Goal: Ask a question

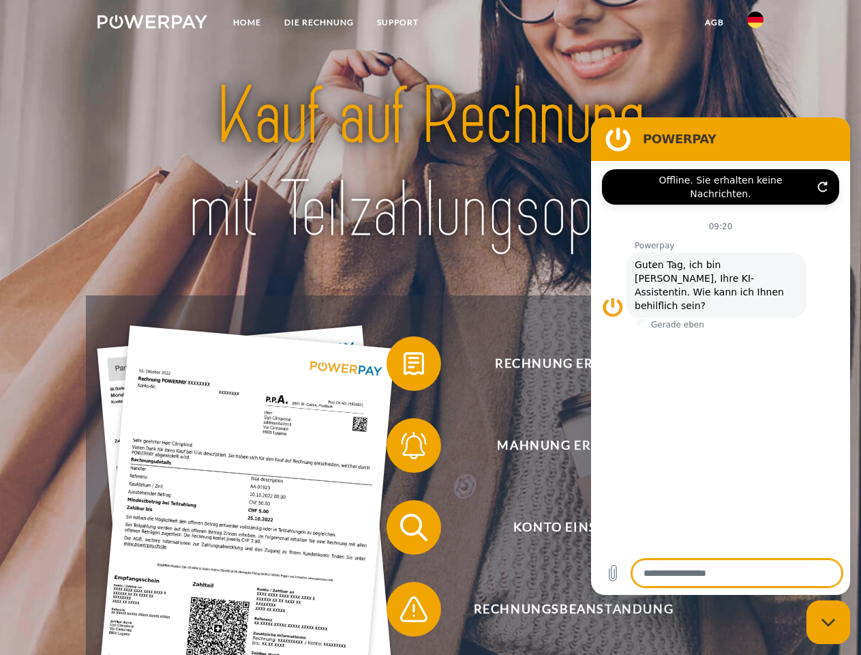
click at [152, 24] on img at bounding box center [153, 22] width 110 height 14
click at [756, 24] on img at bounding box center [756, 20] width 16 height 16
click at [714, 23] on link "agb" at bounding box center [715, 22] width 42 height 25
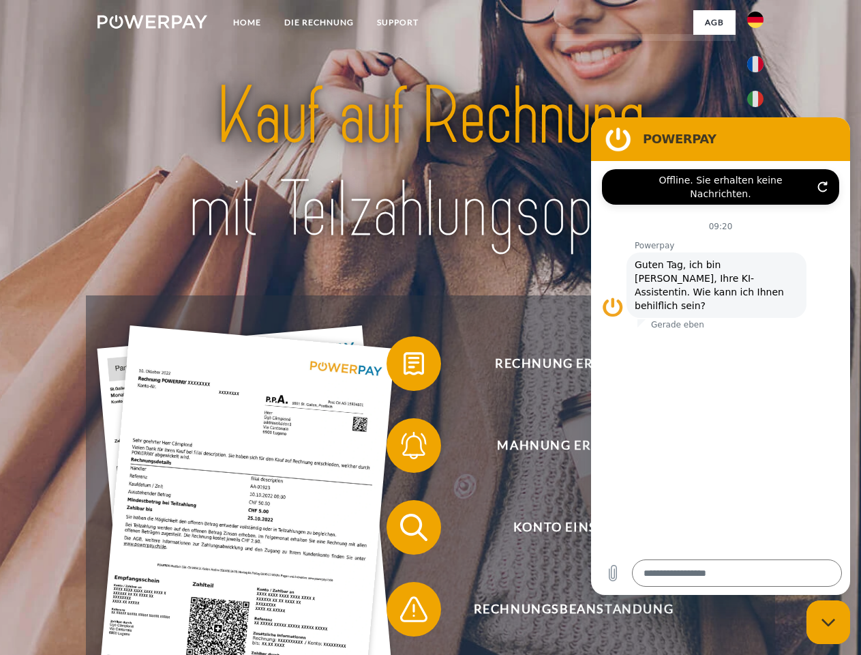
click at [404, 366] on span at bounding box center [393, 363] width 68 height 68
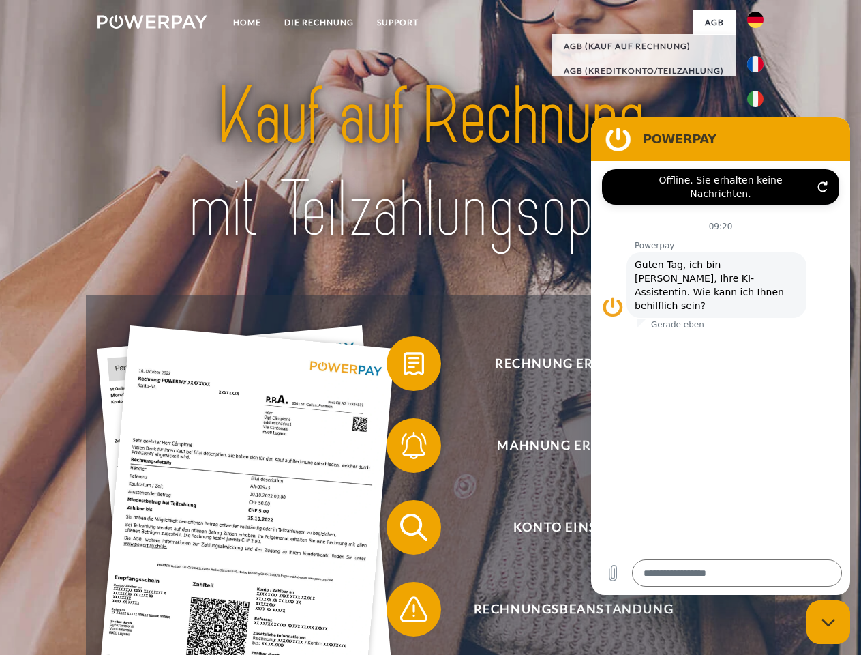
click at [404, 448] on span at bounding box center [393, 445] width 68 height 68
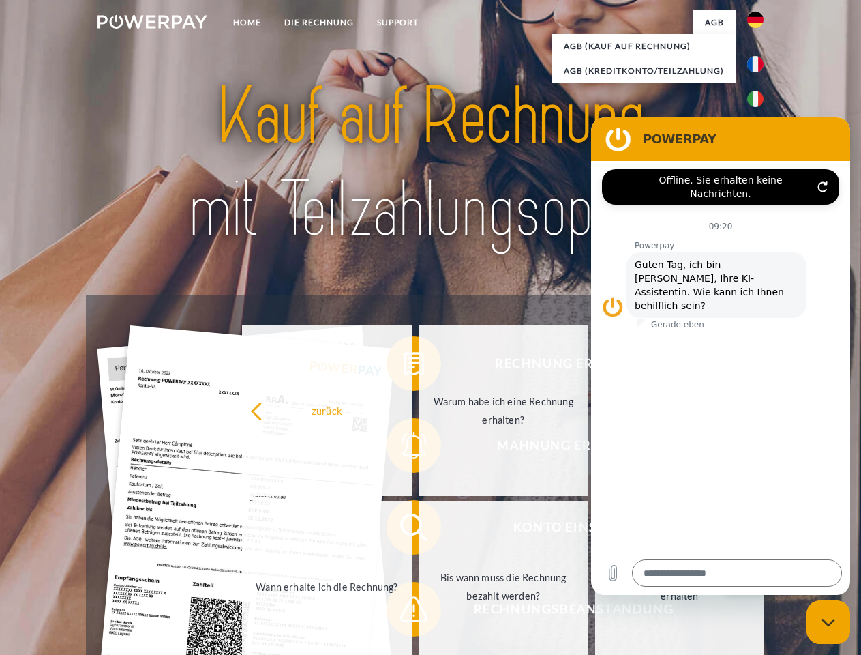
click at [419, 530] on link "Bis wann muss die Rechnung bezahlt werden?" at bounding box center [504, 586] width 170 height 171
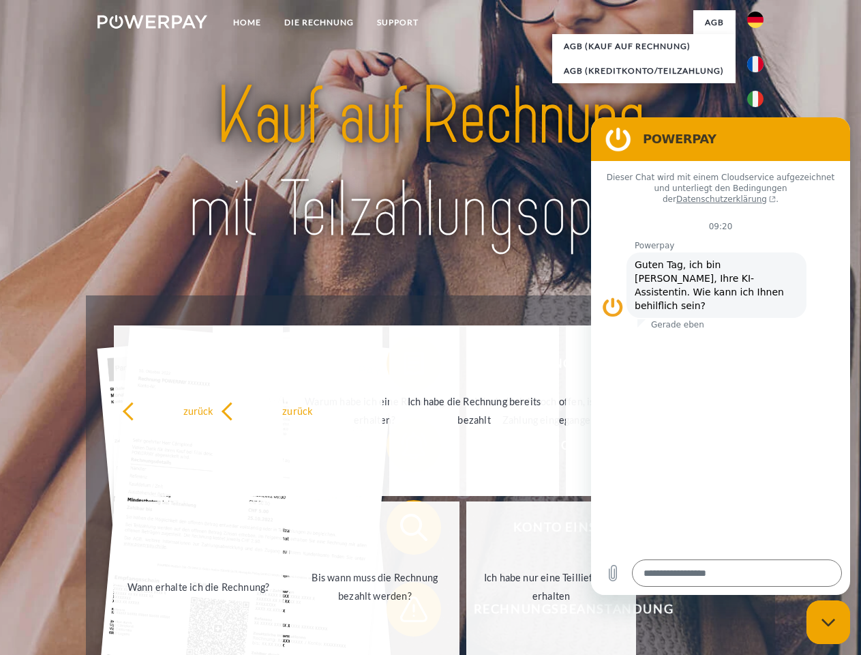
click at [404, 612] on div "Rechnung erhalten? Mahnung erhalten? Konto einsehen" at bounding box center [430, 568] width 689 height 546
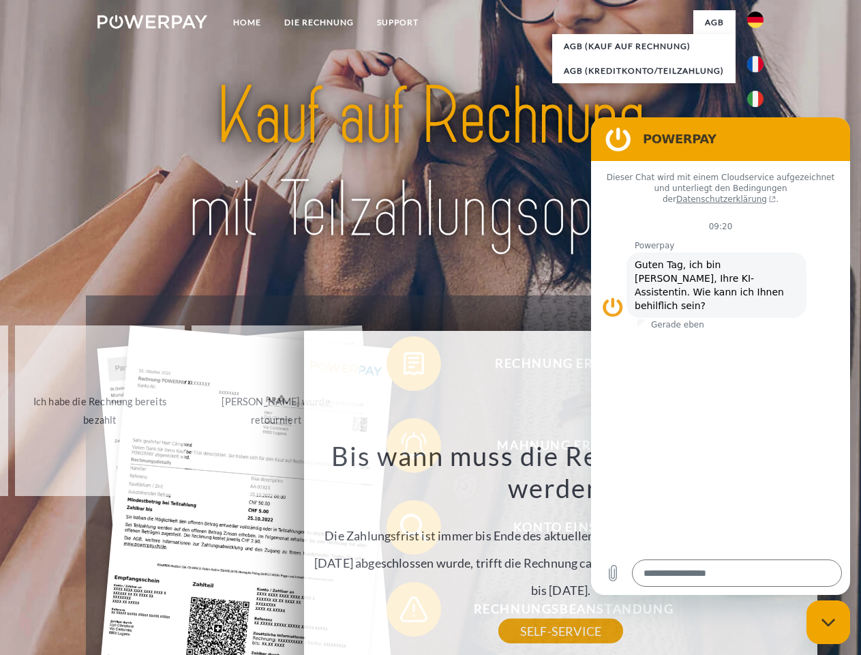
click at [829, 622] on icon "Messaging-Fenster schließen" at bounding box center [829, 622] width 14 height 9
type textarea "*"
